Goal: Task Accomplishment & Management: Manage account settings

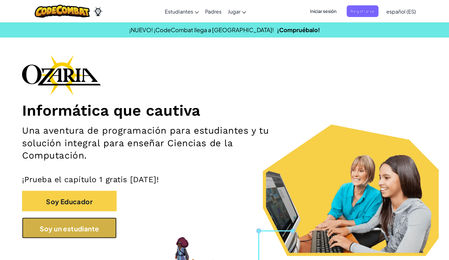
click at [67, 231] on font "Soy un estudiante" at bounding box center [70, 228] width 60 height 9
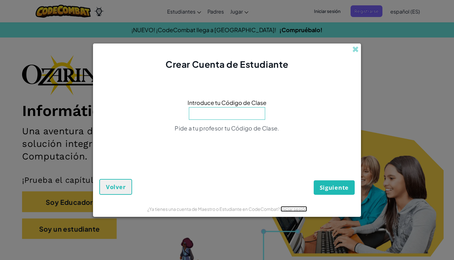
click at [290, 210] on font "Iniciar sesión" at bounding box center [294, 209] width 26 height 6
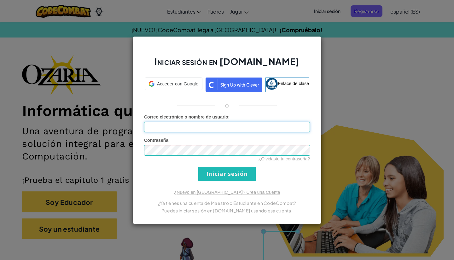
type input "[EMAIL_ADDRESS][DOMAIN_NAME]"
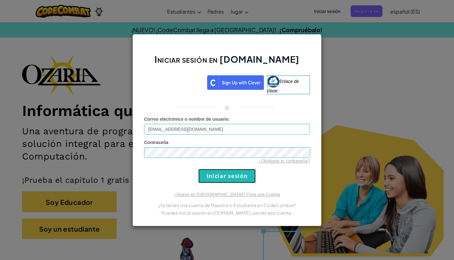
click at [233, 175] on input "Iniciar sesión" at bounding box center [226, 176] width 57 height 14
